Goal: Transaction & Acquisition: Purchase product/service

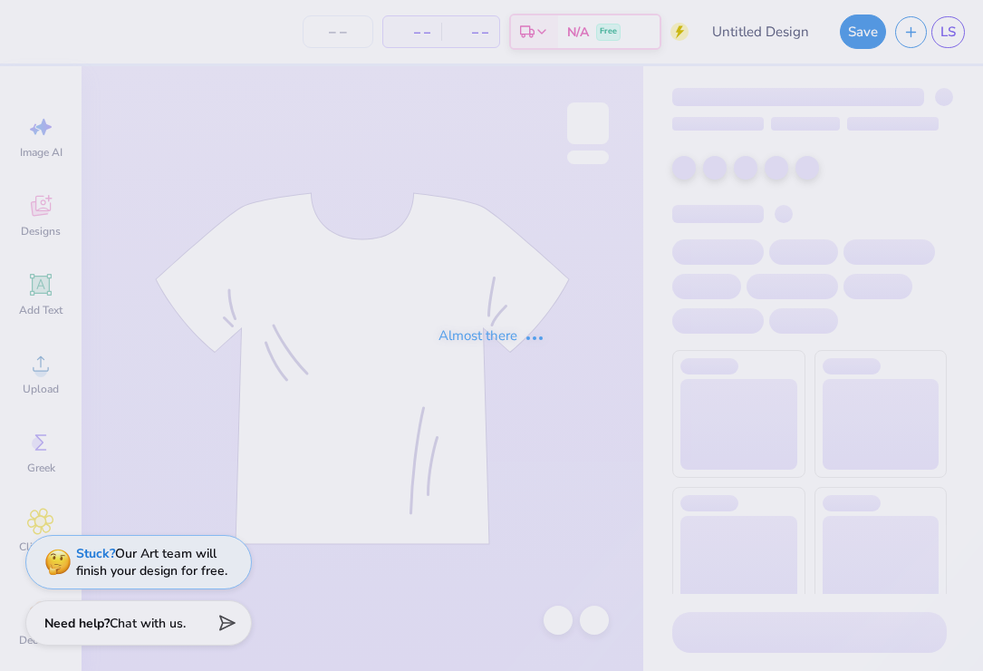
type input "Dance Fall Concert"
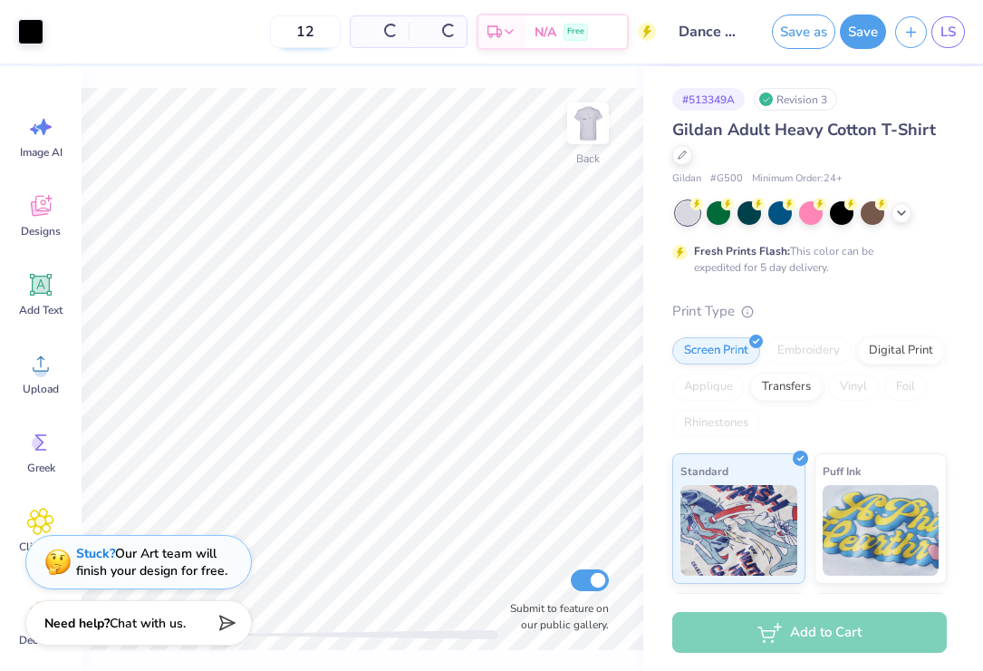
click at [318, 29] on input "12" at bounding box center [305, 31] width 71 height 33
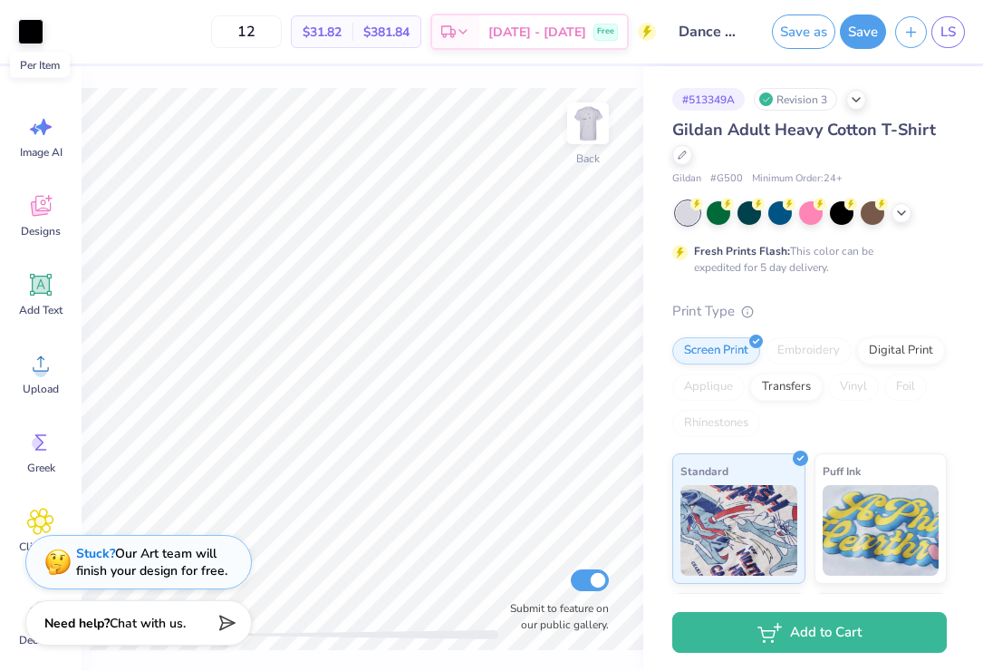
type input "1"
click at [282, 32] on input "60" at bounding box center [246, 31] width 71 height 33
type input "6"
click at [282, 31] on input "50" at bounding box center [246, 31] width 71 height 33
type input "5"
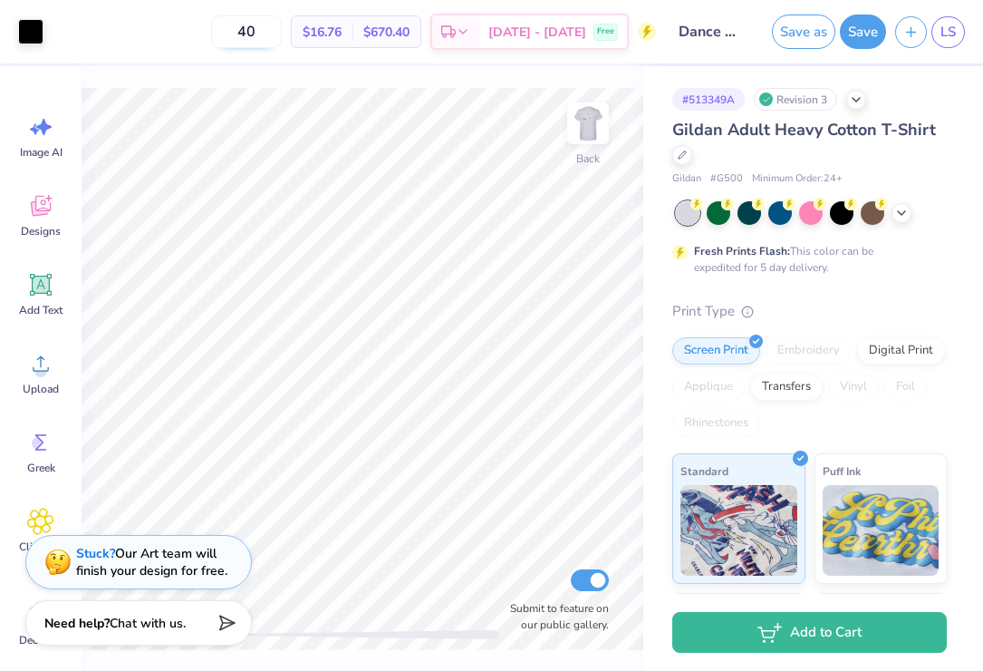
click at [282, 33] on input "40" at bounding box center [246, 31] width 71 height 33
type input "4"
click at [282, 34] on input "30" at bounding box center [246, 31] width 71 height 33
type input "3"
click at [282, 34] on input "20" at bounding box center [246, 31] width 71 height 33
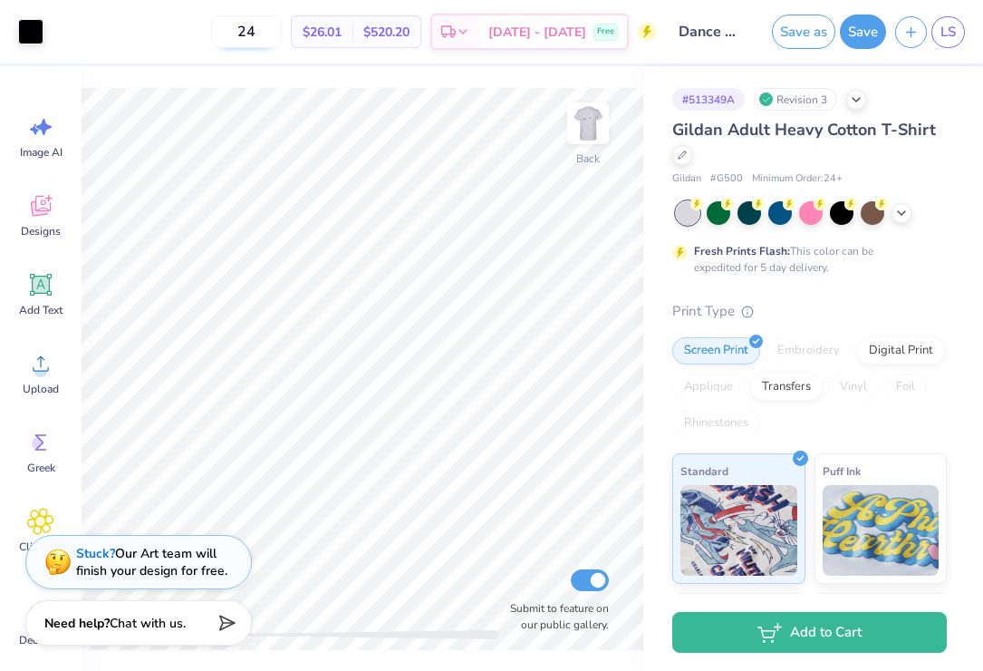
type input "24"
click at [899, 353] on div "Digital Print" at bounding box center [901, 347] width 88 height 27
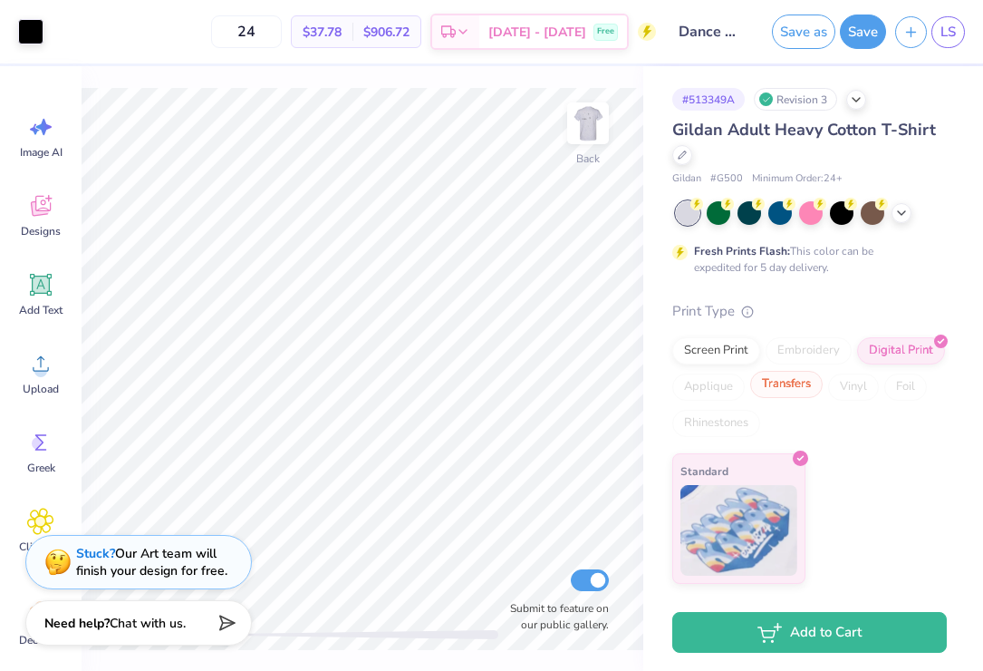
click at [786, 382] on div "Transfers" at bounding box center [786, 384] width 72 height 27
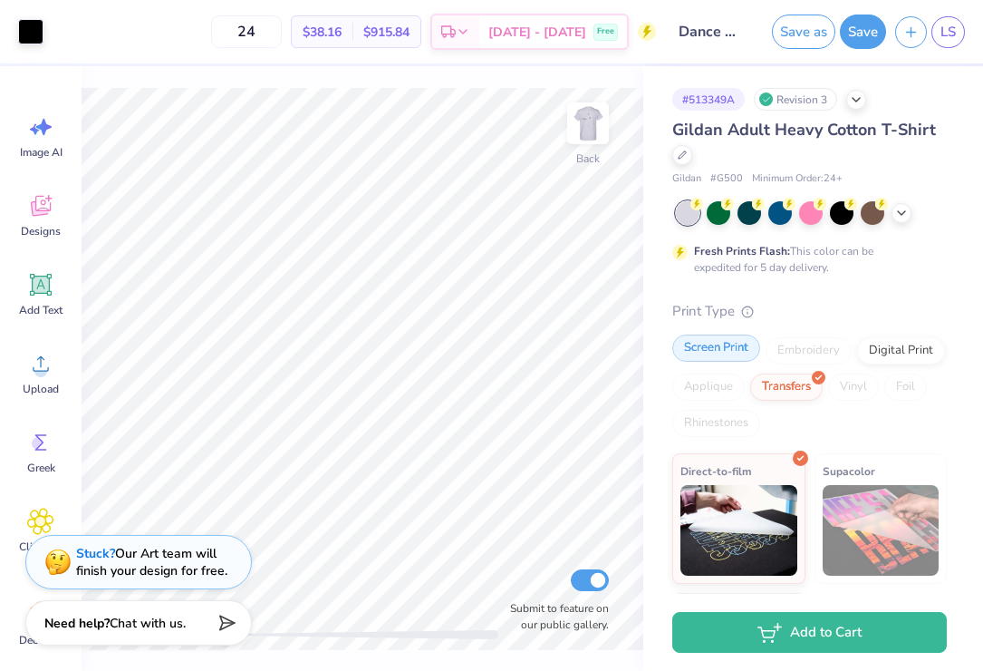
click at [727, 354] on div "Screen Print" at bounding box center [716, 347] width 88 height 27
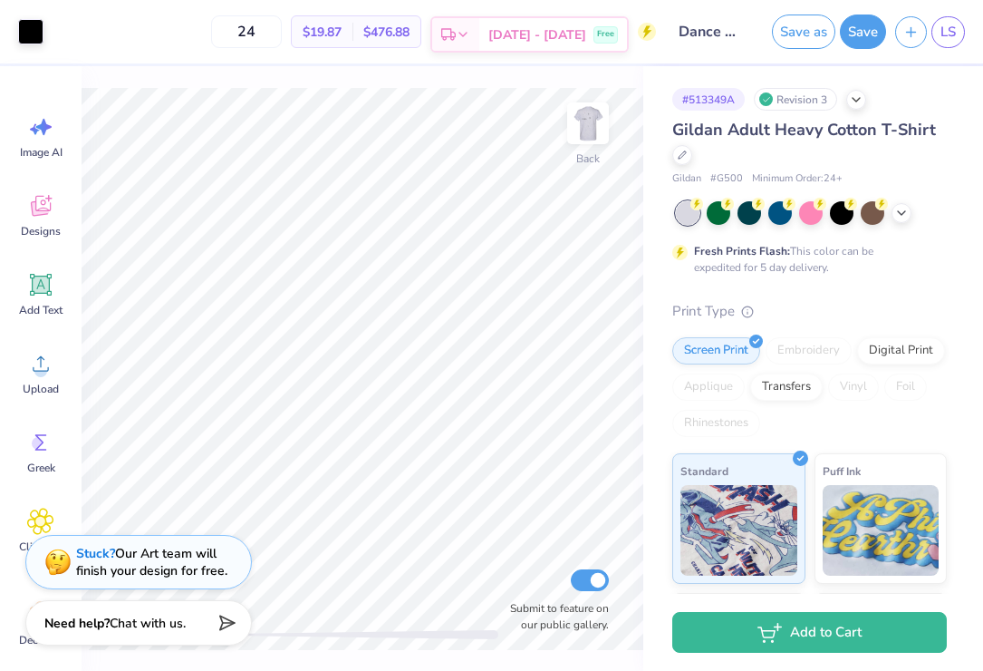
click at [569, 32] on span "[DATE] - [DATE]" at bounding box center [537, 34] width 98 height 19
click at [581, 129] on img at bounding box center [588, 123] width 72 height 72
click at [604, 115] on img at bounding box center [588, 123] width 72 height 72
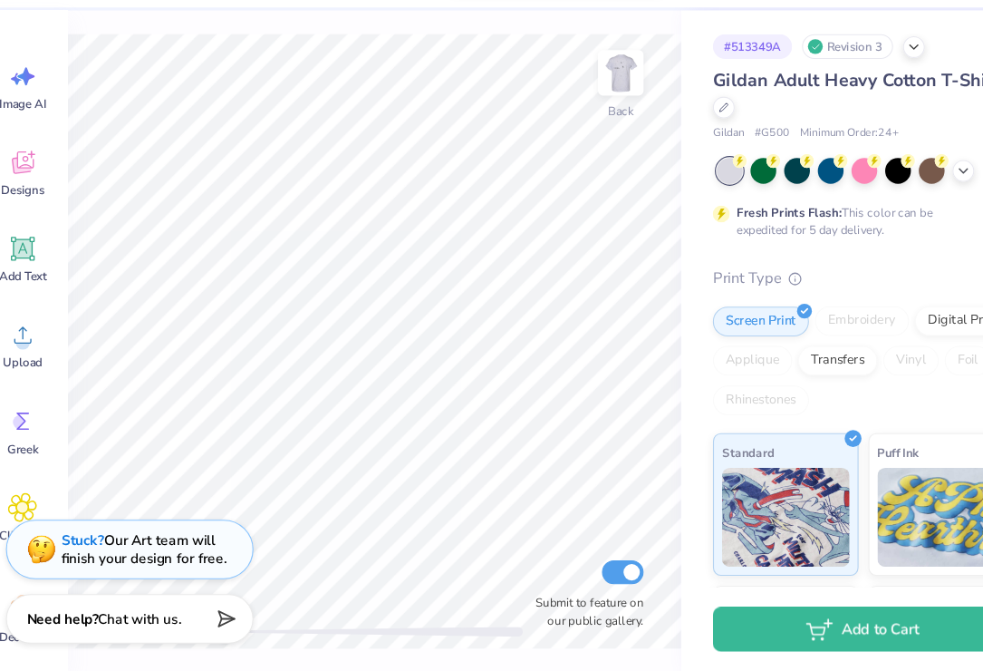
click at [181, 549] on div "Stuck? Our Art team will finish your design for free." at bounding box center [151, 559] width 151 height 34
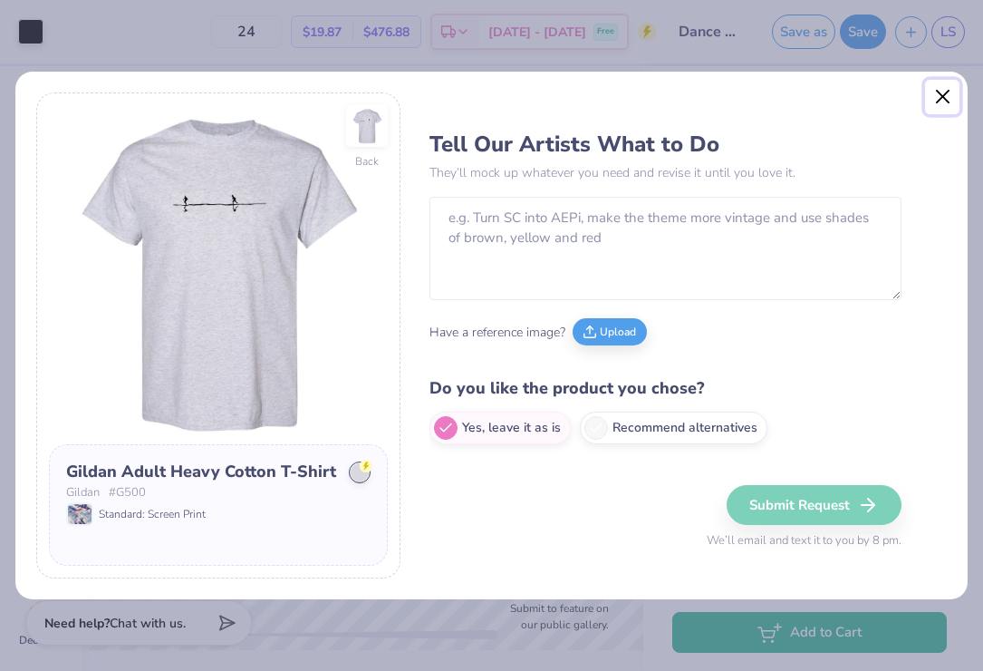
click at [947, 93] on button "Close" at bounding box center [942, 97] width 34 height 34
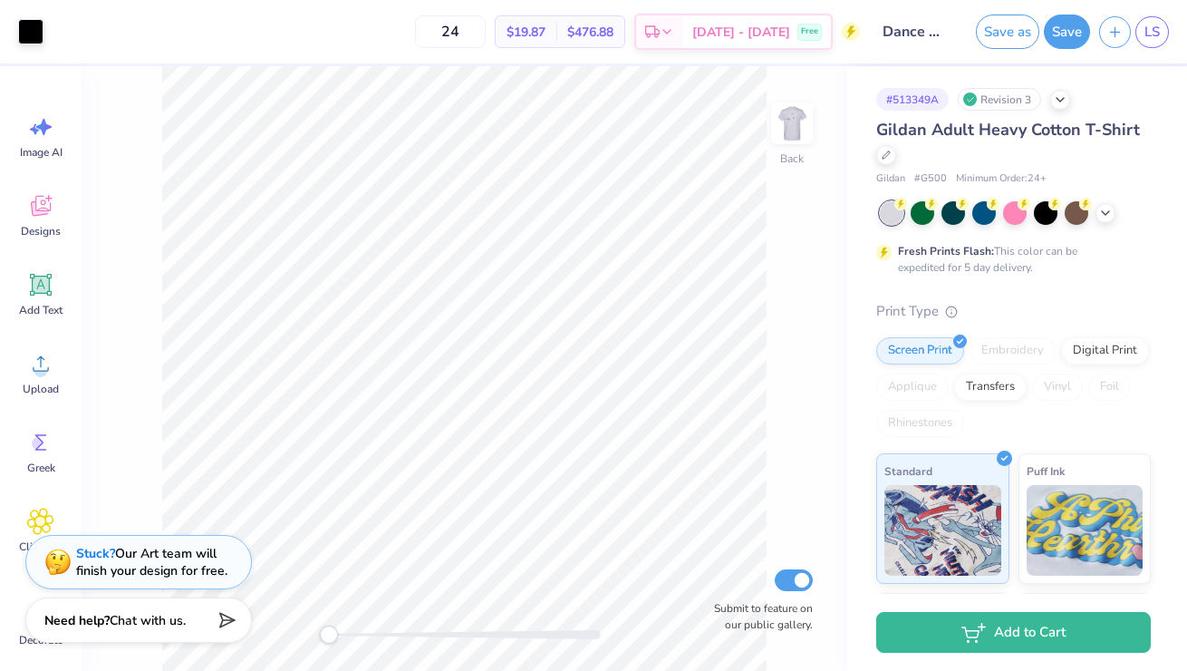
drag, startPoint x: 333, startPoint y: 633, endPoint x: 211, endPoint y: 624, distance: 122.6
click at [209, 624] on div "Art colors 24 $19.87 Per Item $476.88 Total Est. Delivery [DATE] - [DATE] Free …" at bounding box center [593, 335] width 1187 height 671
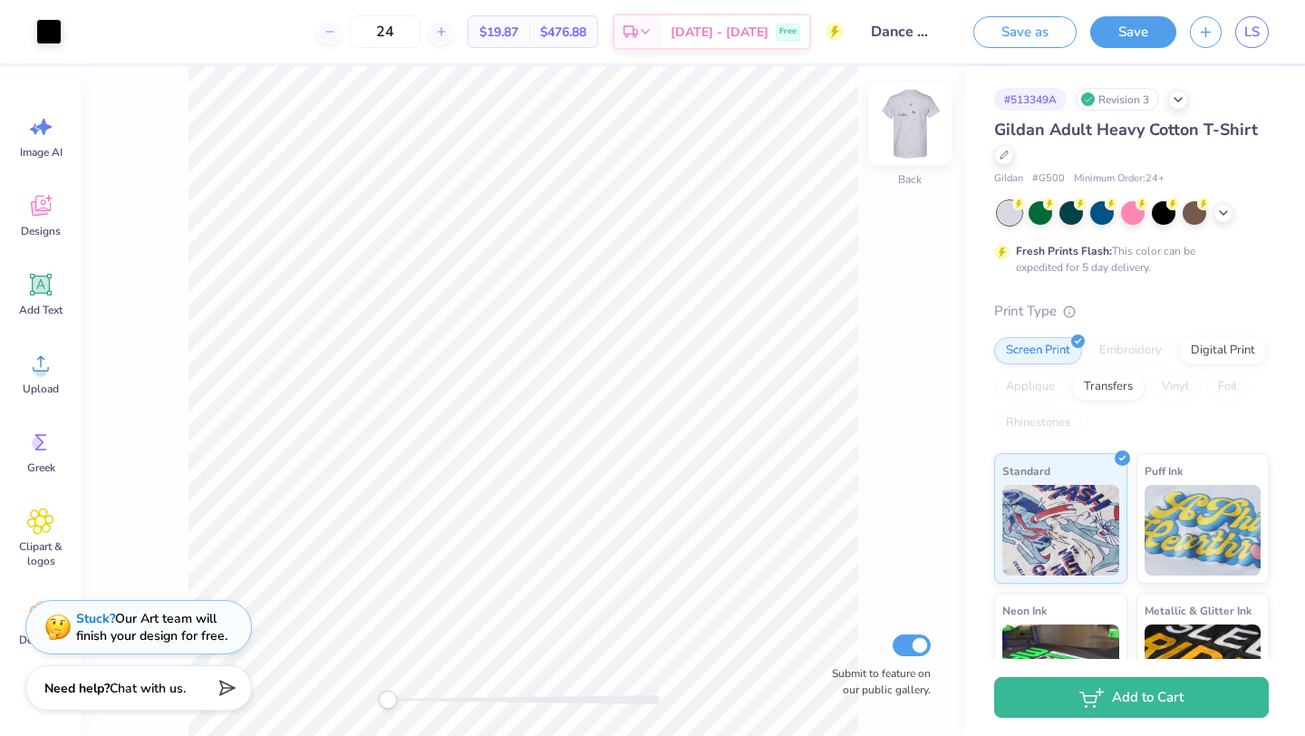
click at [903, 114] on img at bounding box center [910, 123] width 72 height 72
